Goal: Feedback & Contribution: Contribute content

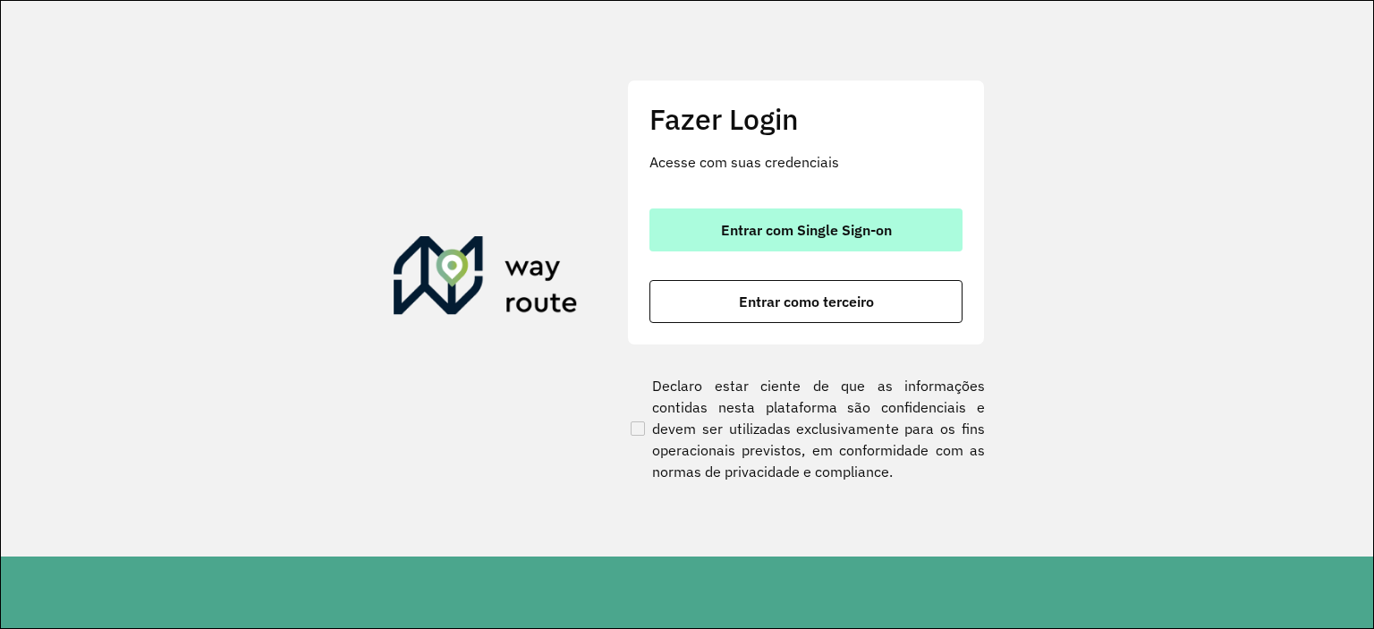
click at [826, 237] on span "Entrar com Single Sign-on" at bounding box center [806, 230] width 171 height 14
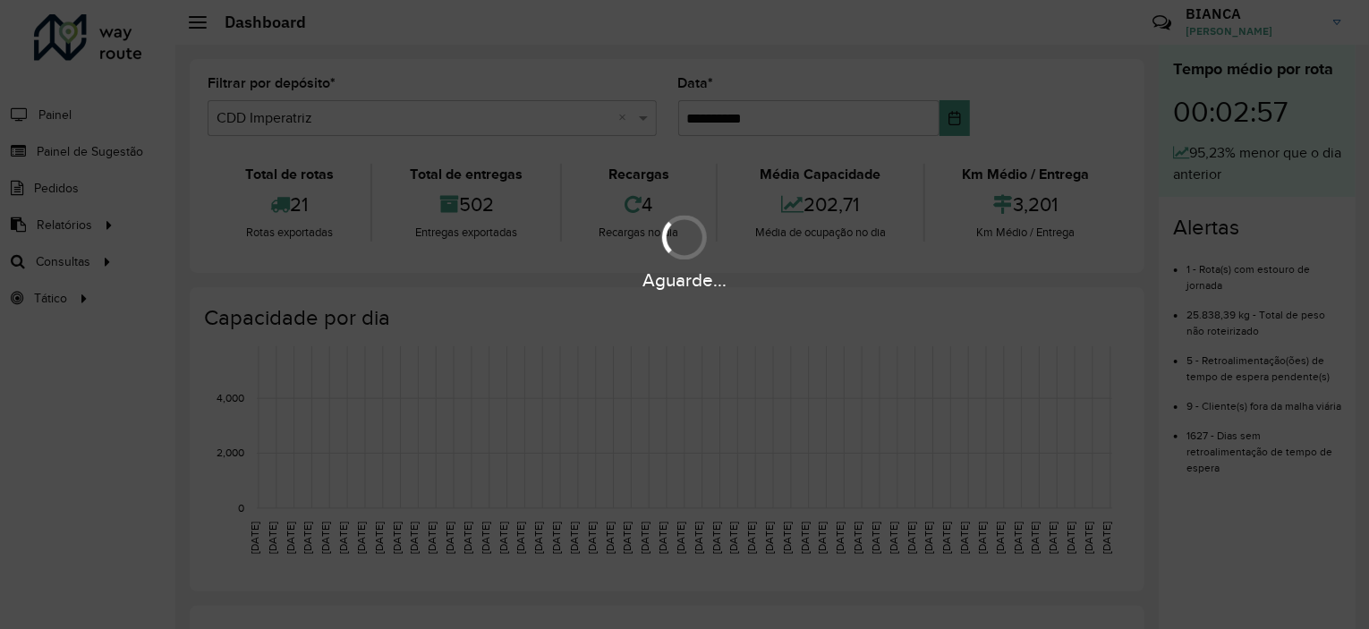
click at [125, 153] on div "Aguarde..." at bounding box center [684, 314] width 1369 height 629
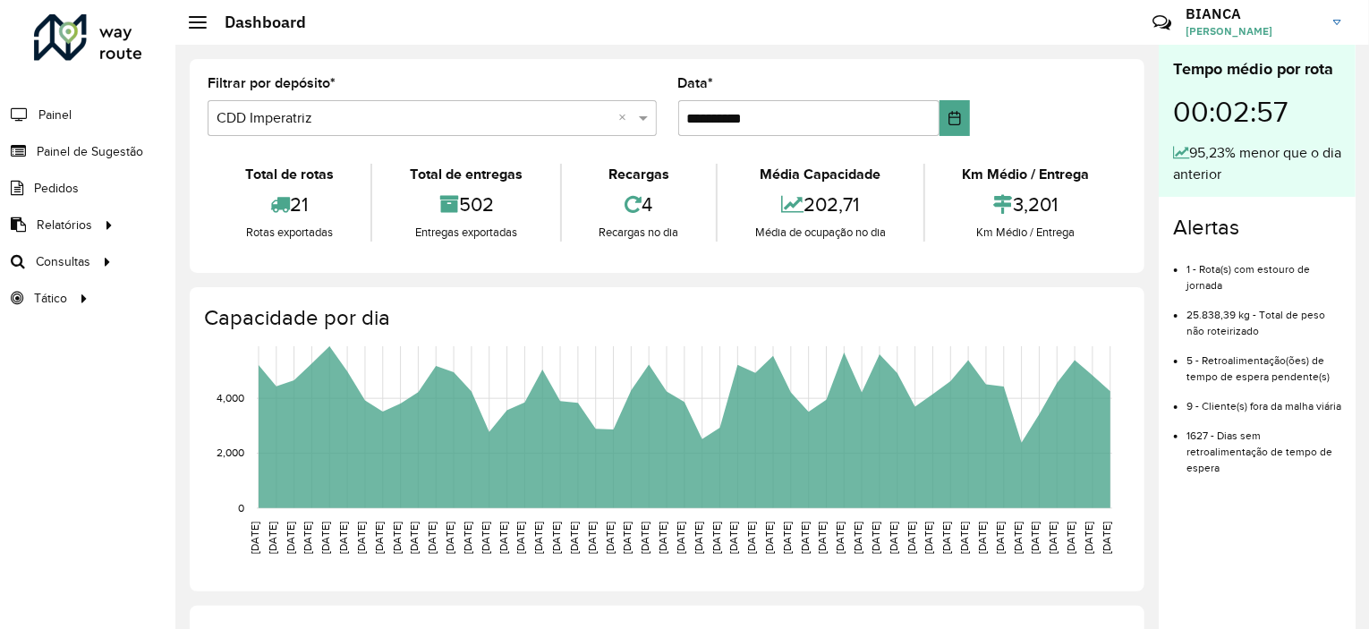
click at [125, 153] on span "Painel de Sugestão" at bounding box center [90, 151] width 106 height 19
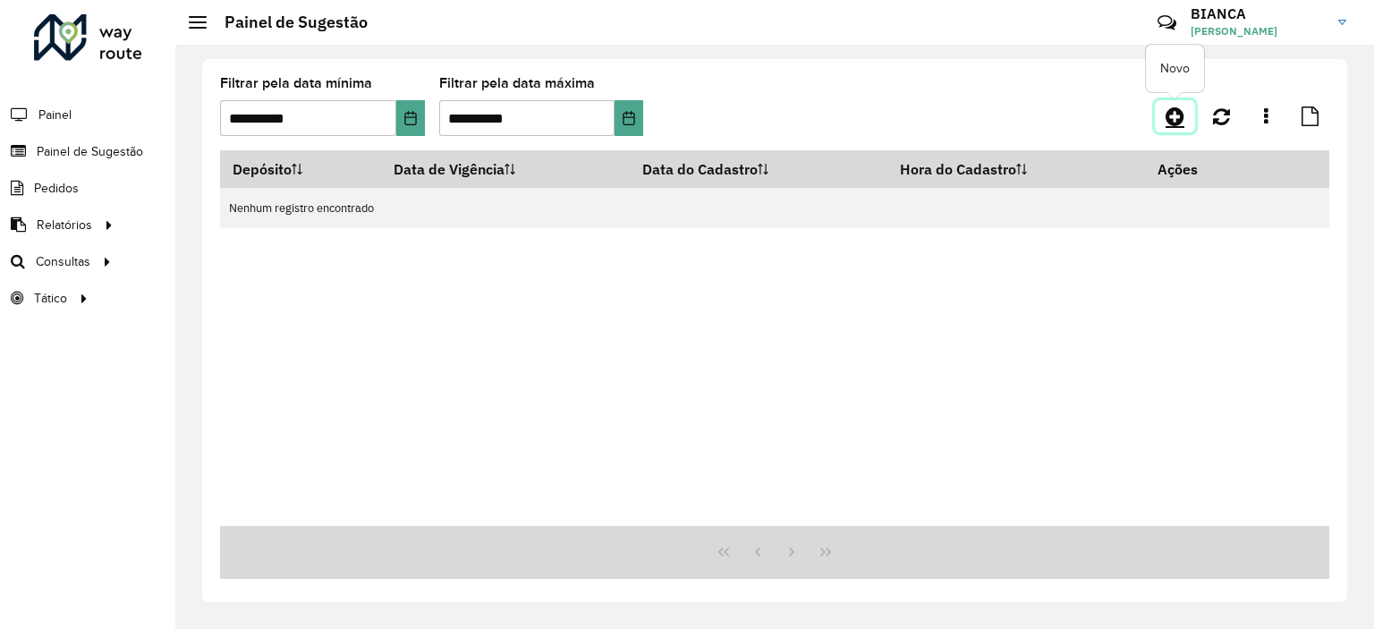
click at [1184, 116] on icon at bounding box center [1175, 116] width 19 height 21
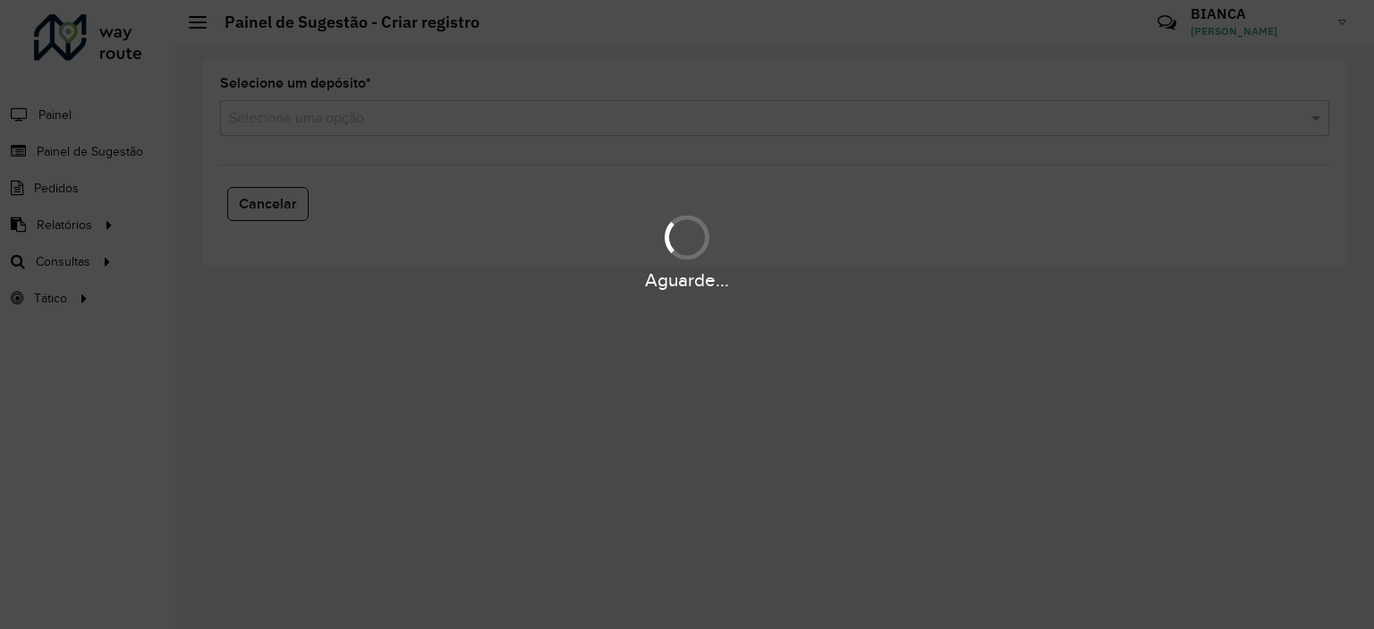
click at [317, 106] on hb-app "Aguarde... Pop-up bloqueado! Seu navegador bloqueou automáticamente a abertura …" at bounding box center [687, 314] width 1374 height 629
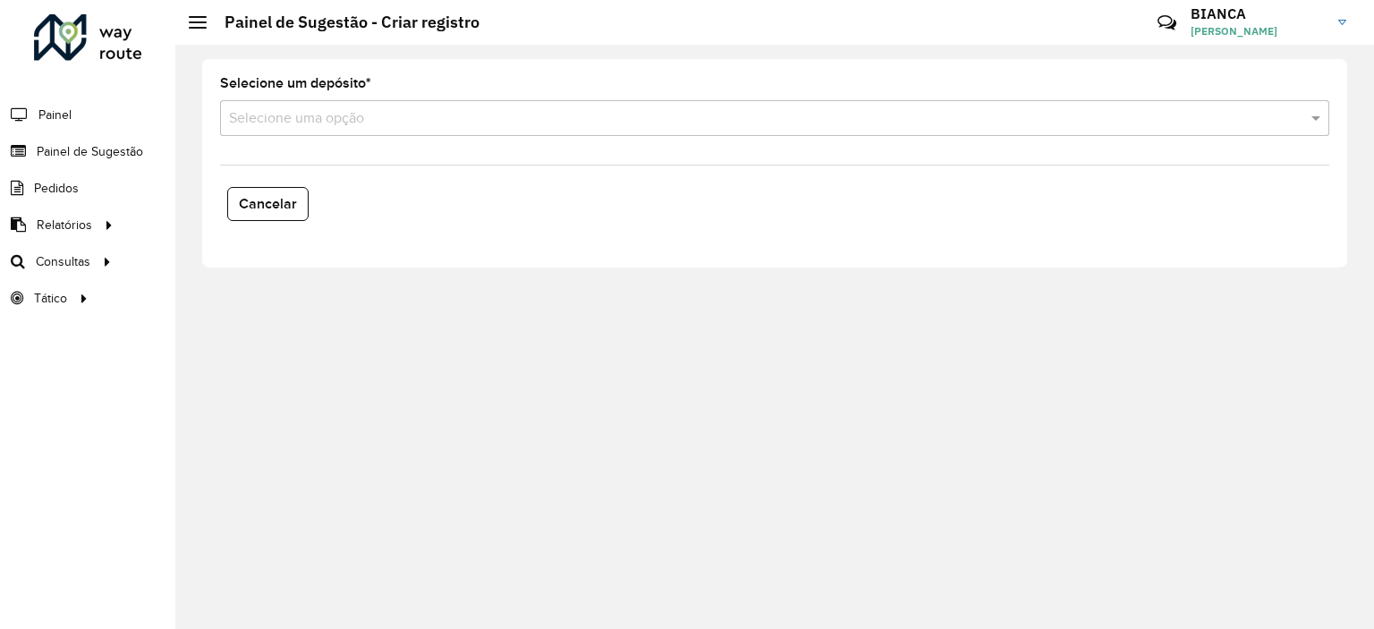
click at [308, 127] on input "text" at bounding box center [757, 118] width 1056 height 21
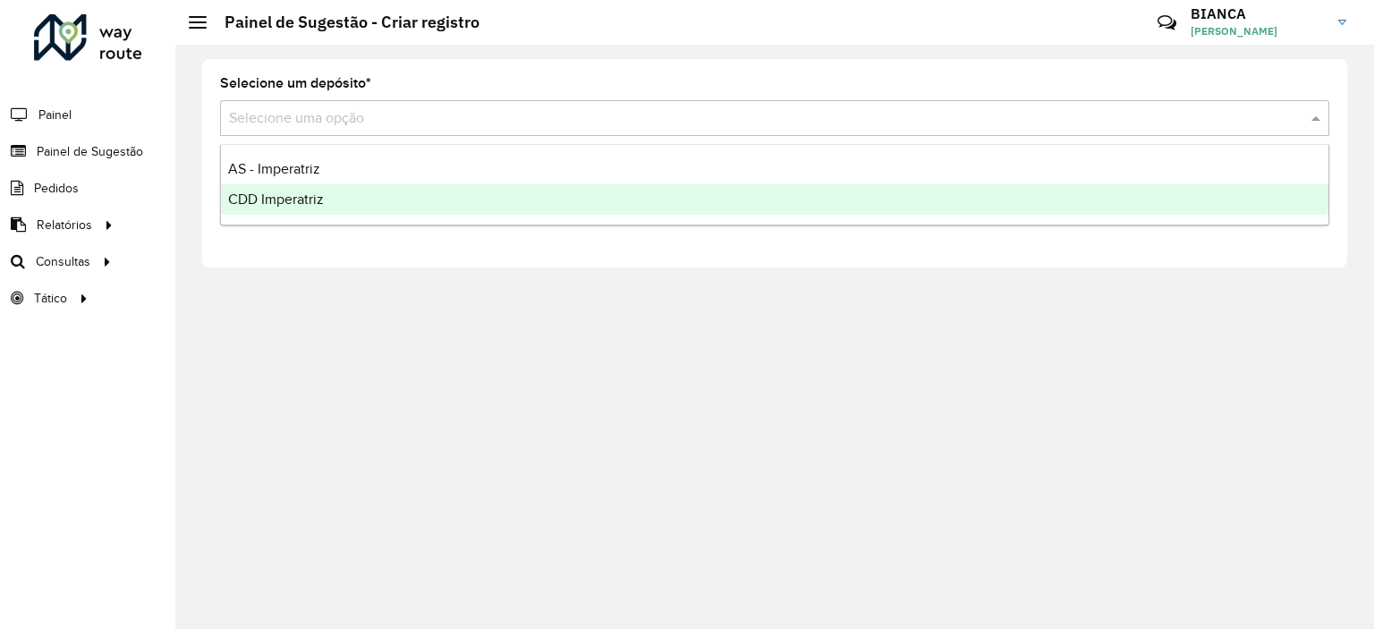
click at [279, 204] on span "CDD Imperatriz" at bounding box center [276, 198] width 96 height 15
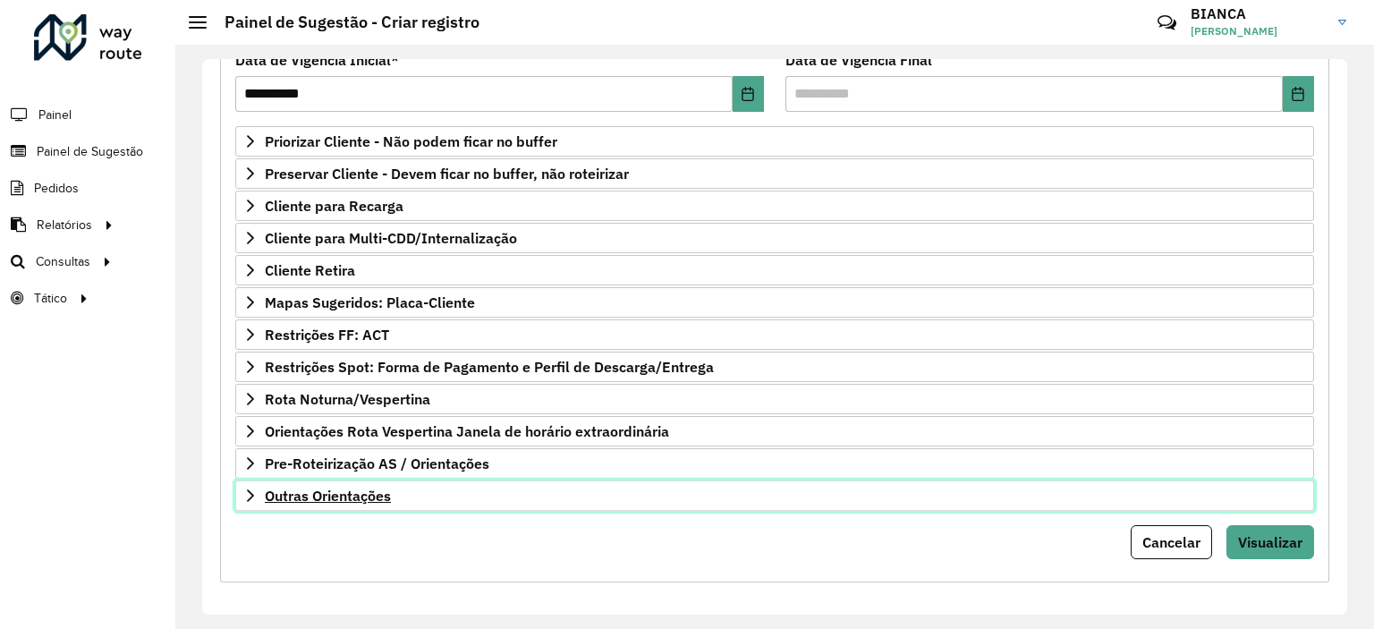
click at [349, 500] on link "Outras Orientações" at bounding box center [774, 496] width 1079 height 30
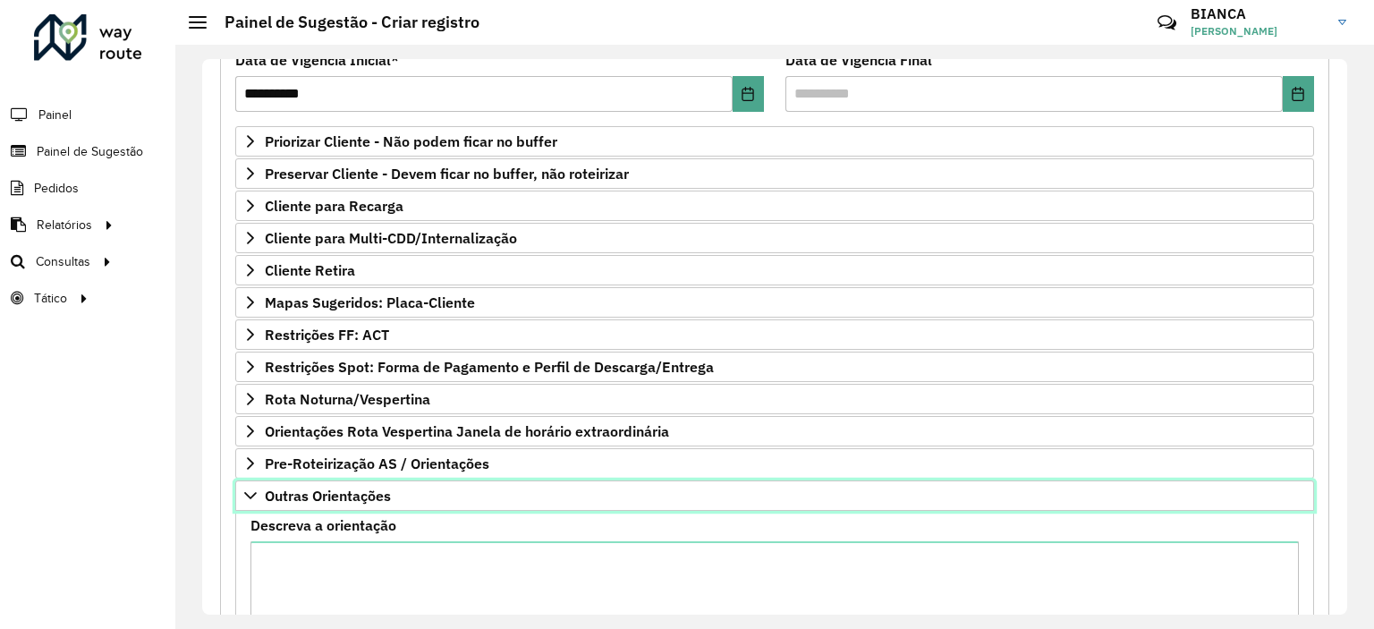
scroll to position [455, 0]
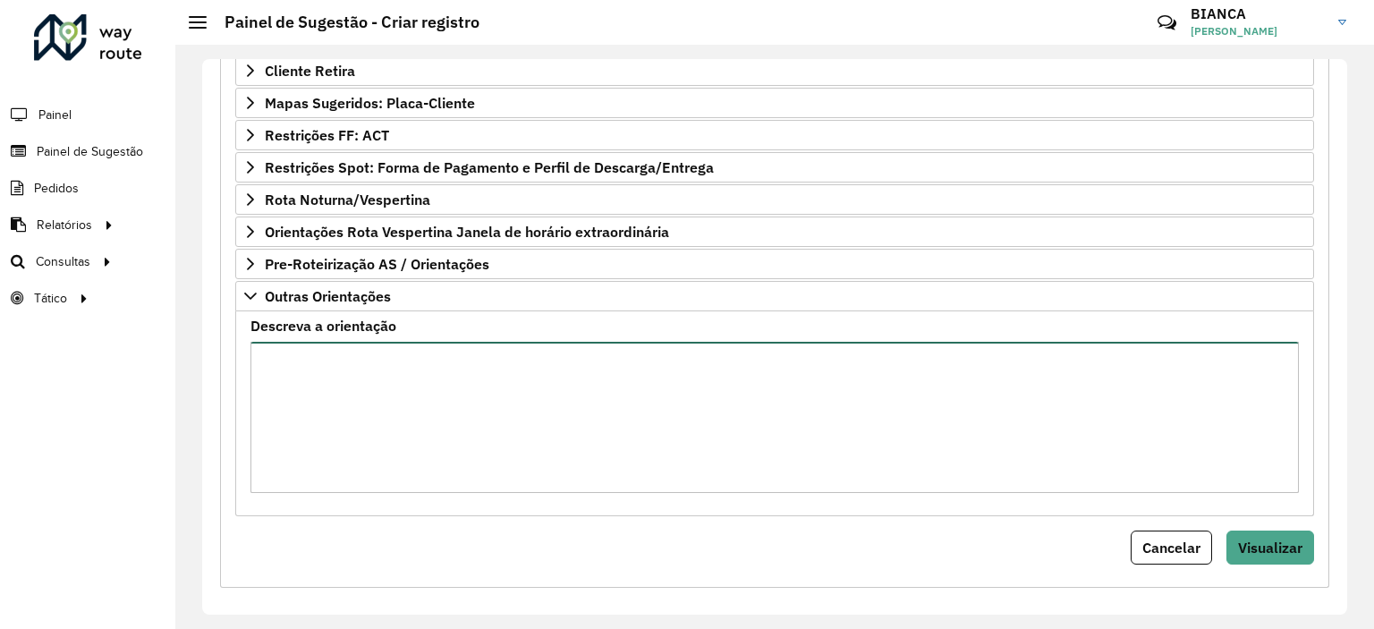
click at [421, 475] on textarea "Descreva a orientação" at bounding box center [775, 417] width 1049 height 151
type textarea "**********"
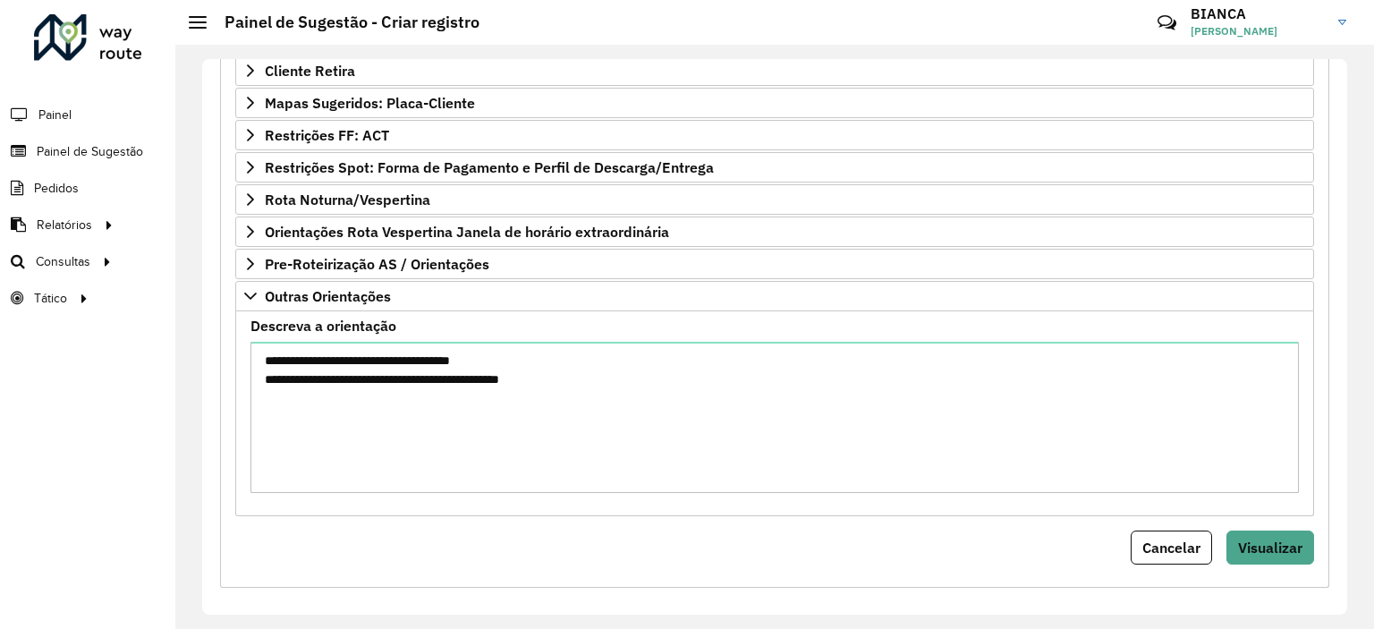
click at [551, 536] on div "Cancelar Visualizar" at bounding box center [774, 548] width 1079 height 34
click at [1278, 540] on span "Visualizar" at bounding box center [1270, 548] width 64 height 18
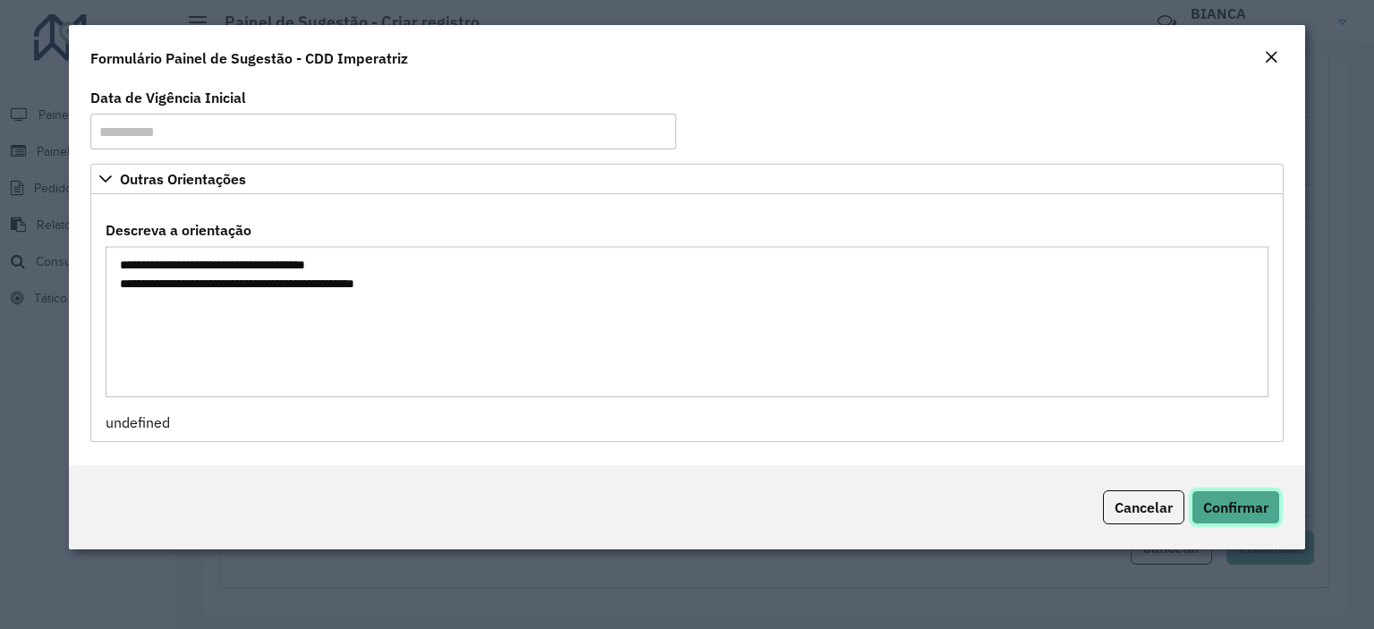
click at [1247, 504] on span "Confirmar" at bounding box center [1236, 507] width 65 height 18
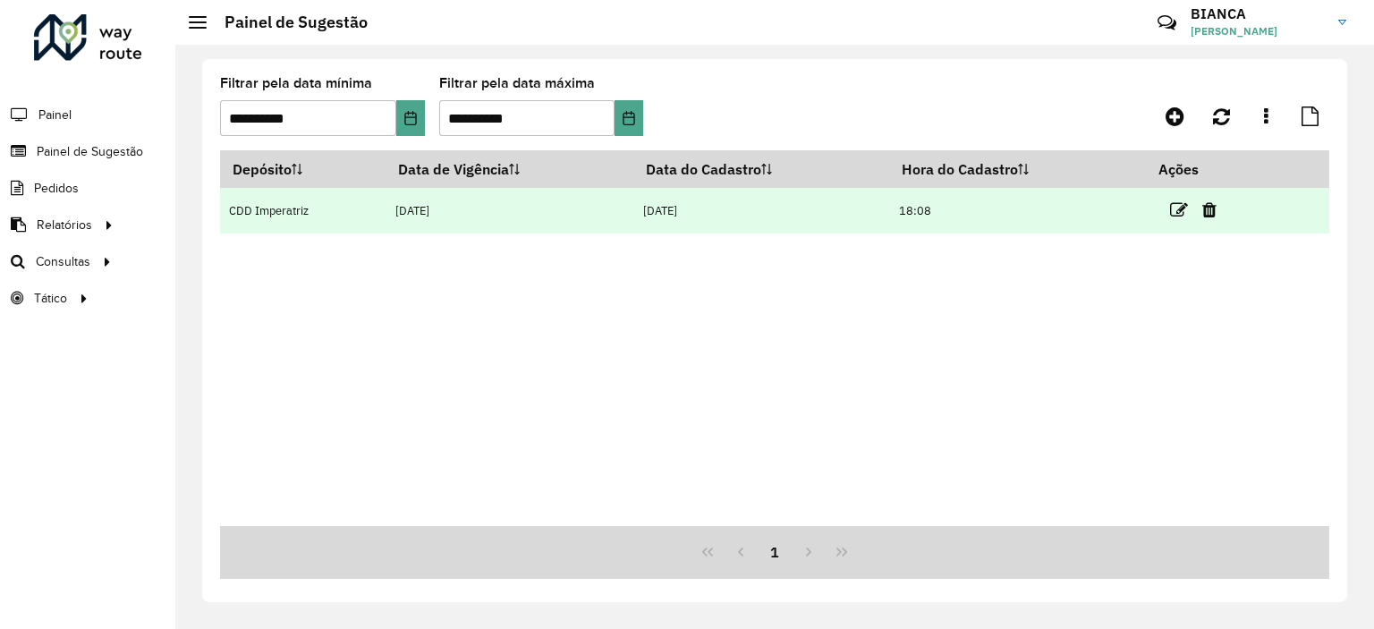
click at [1169, 208] on td at bounding box center [1200, 210] width 107 height 45
click at [1176, 203] on icon at bounding box center [1179, 210] width 18 height 18
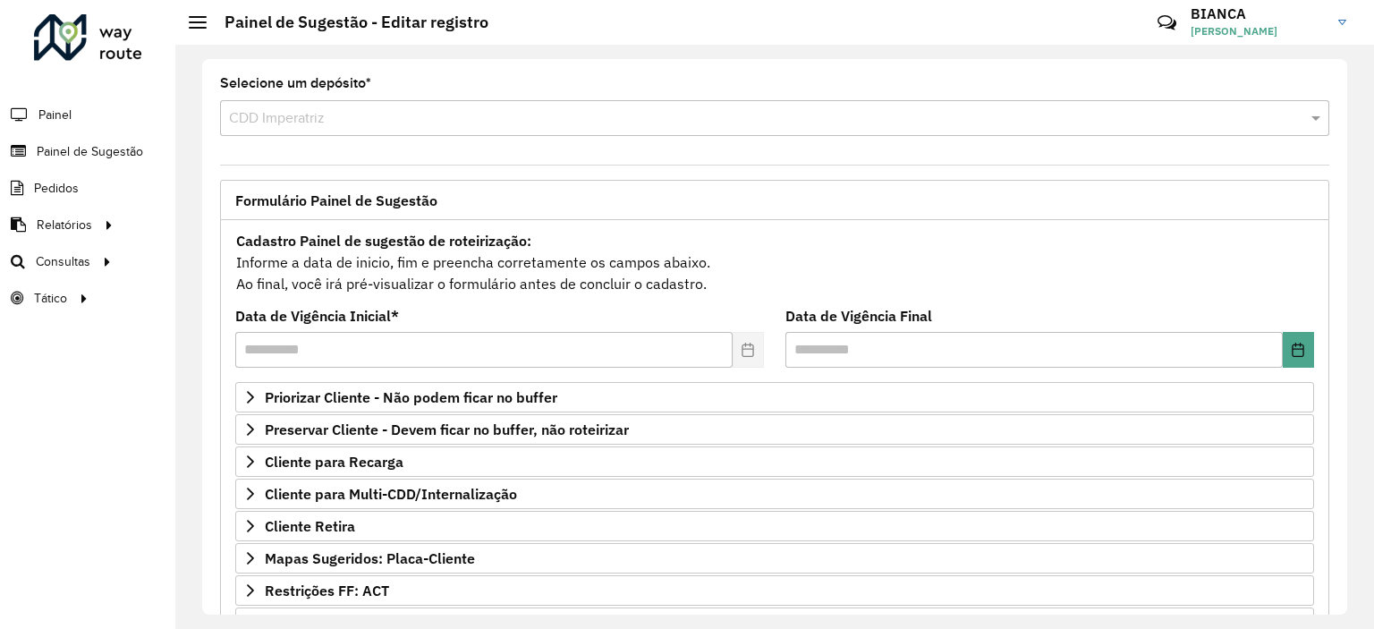
scroll to position [256, 0]
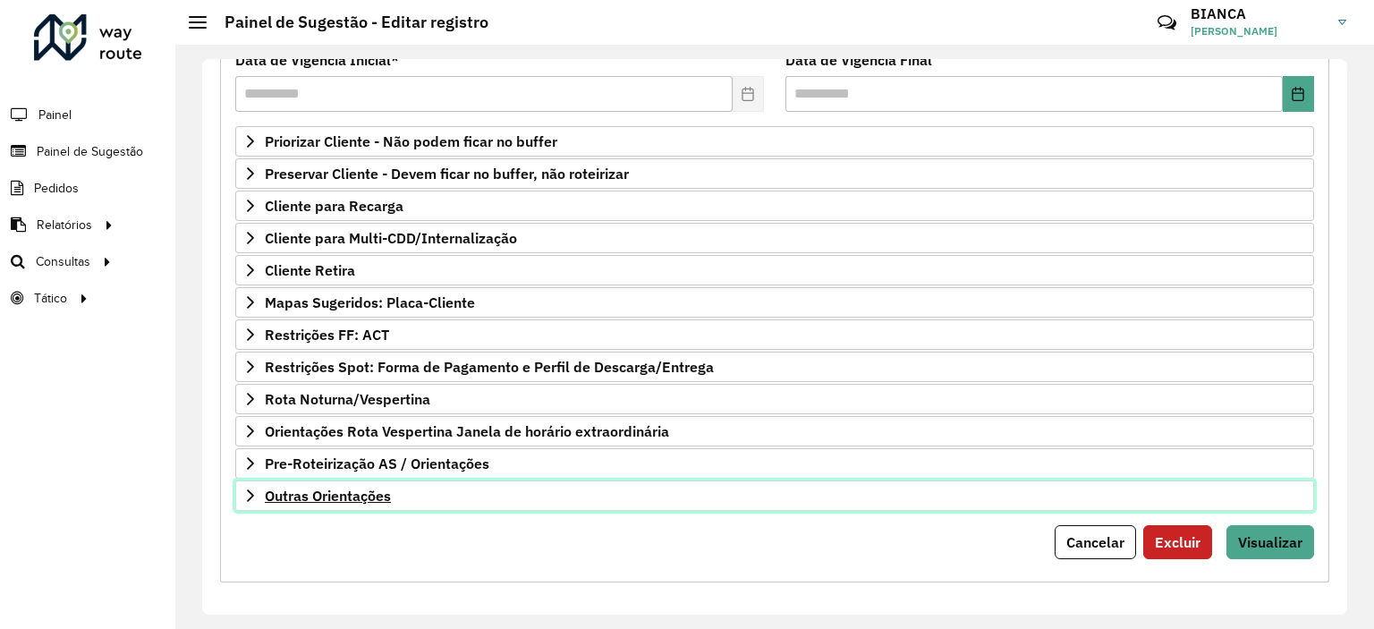
click at [370, 489] on span "Outras Orientações" at bounding box center [328, 496] width 126 height 14
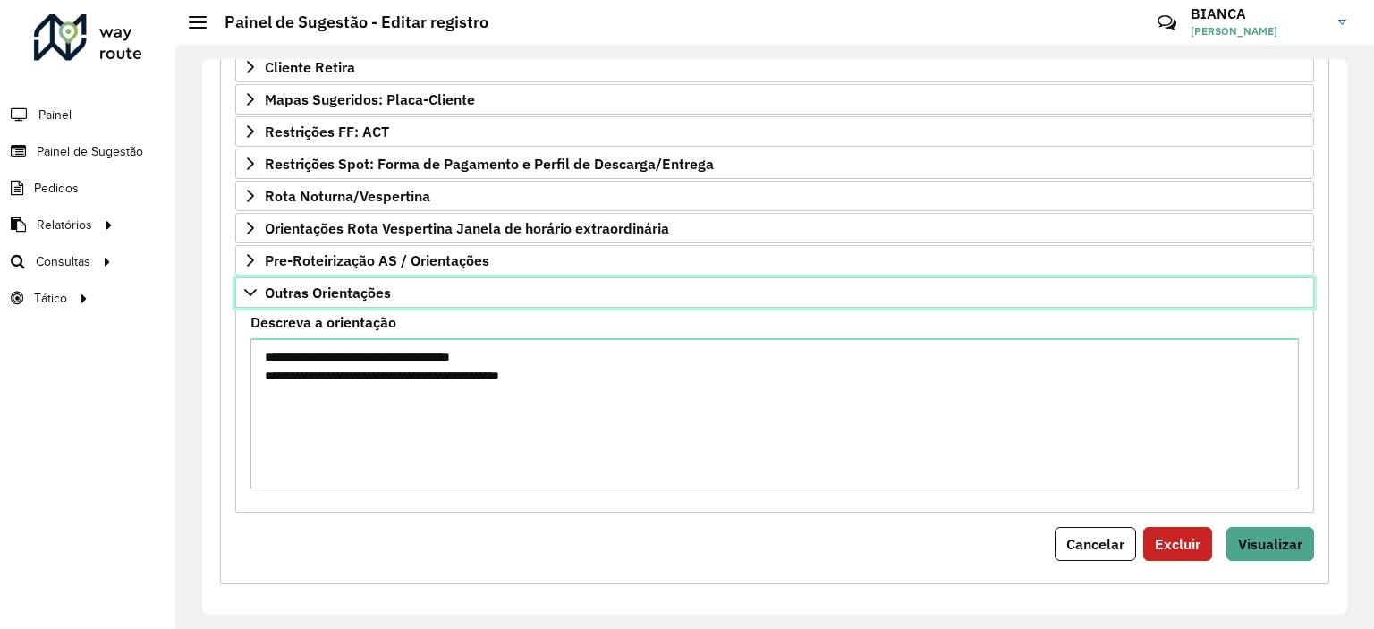
scroll to position [461, 0]
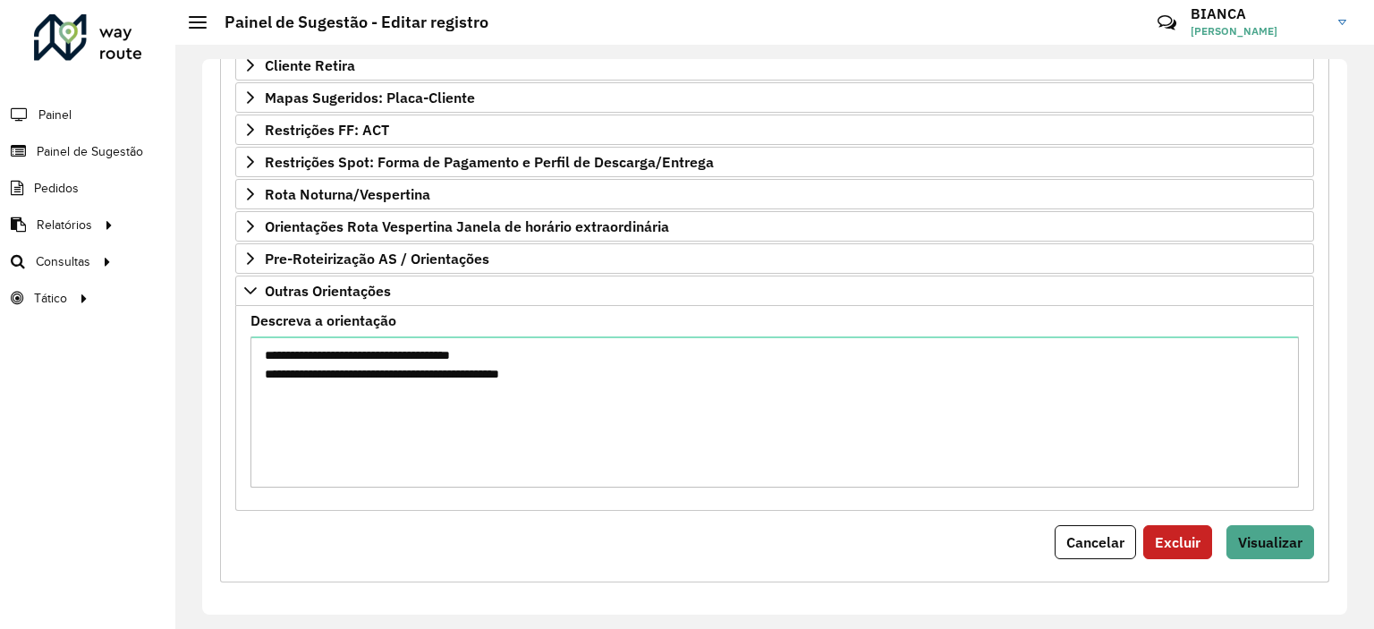
click at [558, 482] on formly-field "**********" at bounding box center [775, 408] width 1070 height 188
click at [1278, 540] on span "Visualizar" at bounding box center [1270, 542] width 64 height 18
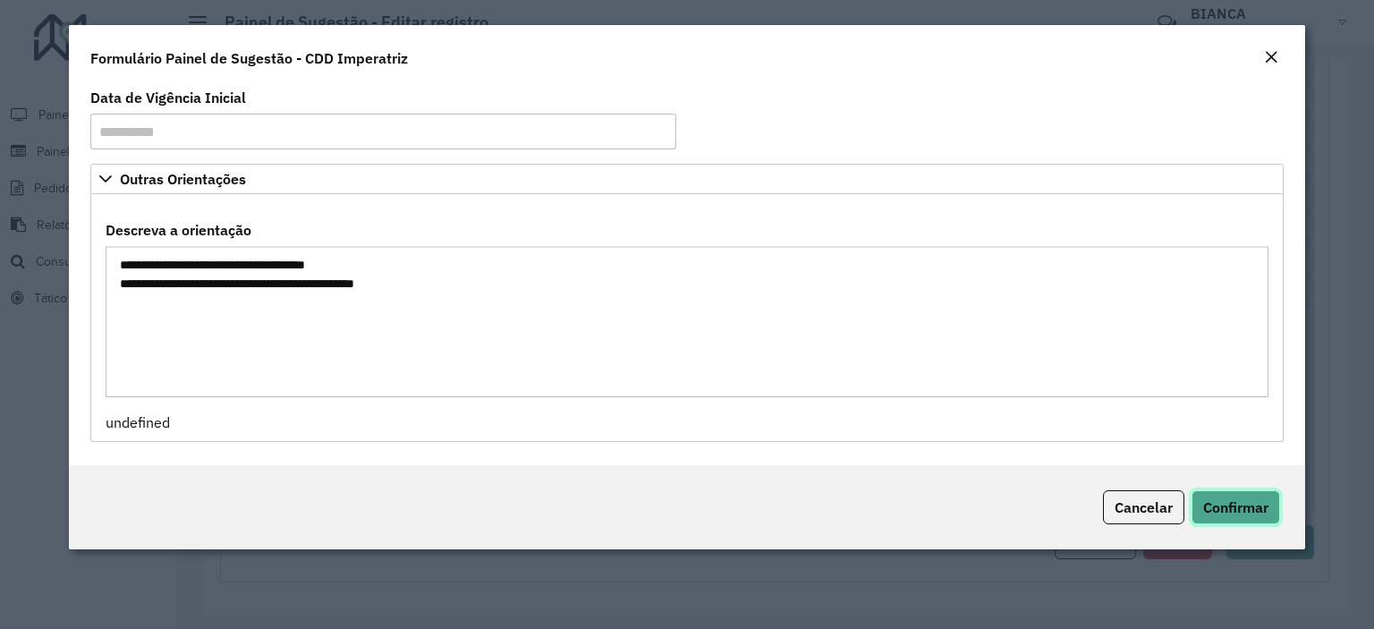
click at [1273, 515] on button "Confirmar" at bounding box center [1236, 507] width 89 height 34
